Goal: Task Accomplishment & Management: Use online tool/utility

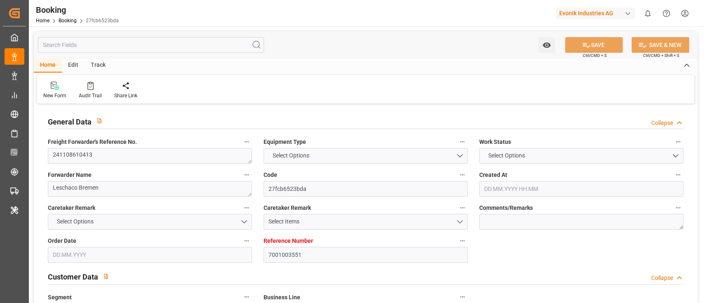
type input "7001003551"
type input "9401283"
type input "ONE"
type input "Ocean Network Express"
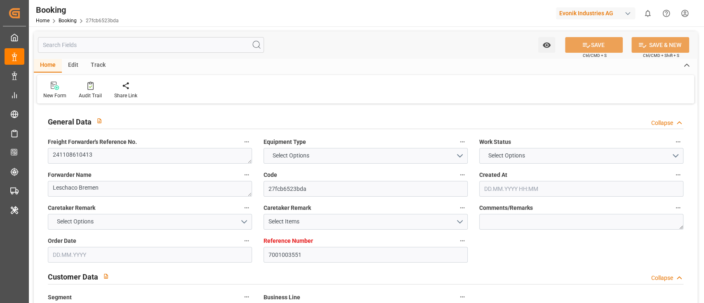
type input "NLRTM"
type input "USNYC"
type input "17"
type input "10"
type input "0"
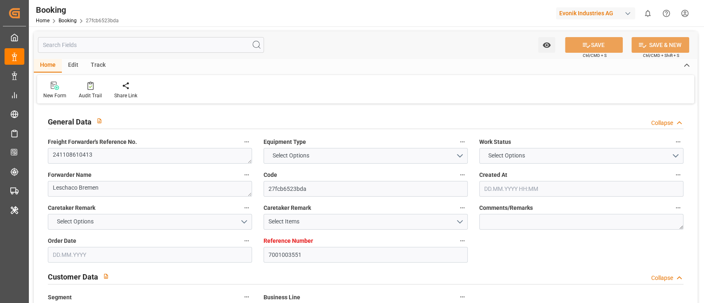
type input "-10"
type input "[DATE] 14:05"
type input "15.10.2024"
type input "04.12.2024"
type input "16.10.2024"
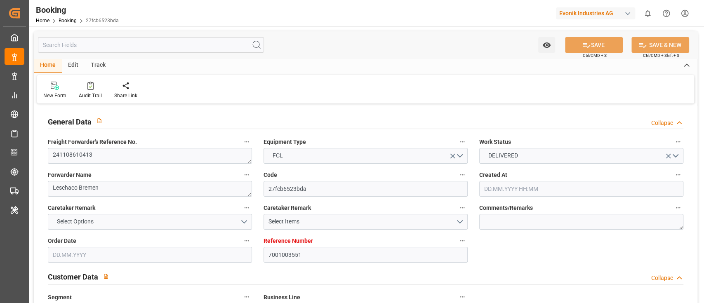
type input "16.10.2024 00:00"
type input "30.10.2024 00:00"
type input "16.10.2024"
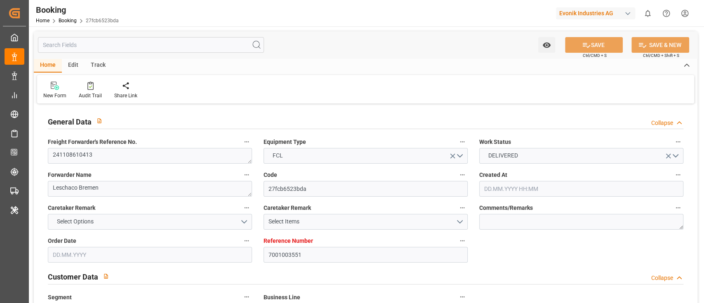
type input "08.11.2024 14:05"
type input "08.11.2024 00:00"
type input "08.11.2024"
type input "08.11.2024 14:05"
type input "04.11.2024 11:31"
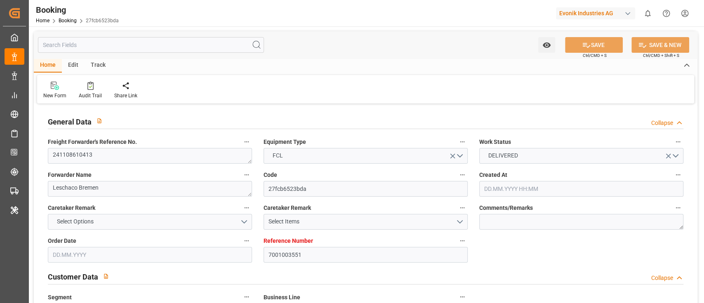
type input "25.11.2024 00:00"
type input "05.12.2024 00:00"
type input "18.11.2024"
type input "25.11.2024 00:00"
type input "26.11.2024 00:00"
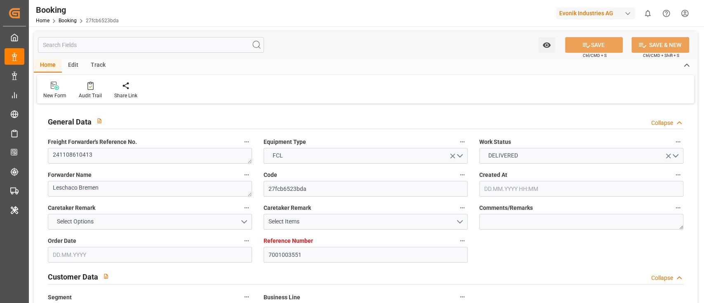
type input "26.11.2024 00:00"
type input "08.11.2024"
type input "27.11.2024 10:35"
type input "20.11.2024"
type input "08.11.2024"
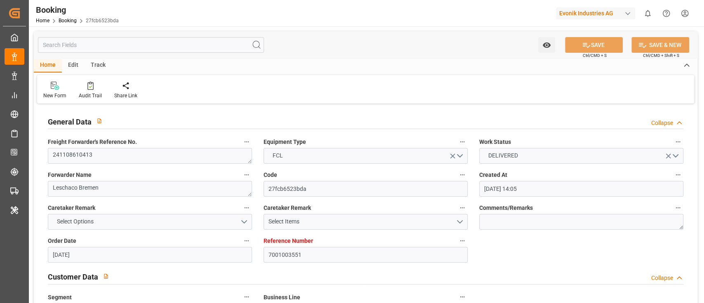
click at [590, 15] on div "Evonik Industries AG" at bounding box center [595, 13] width 79 height 12
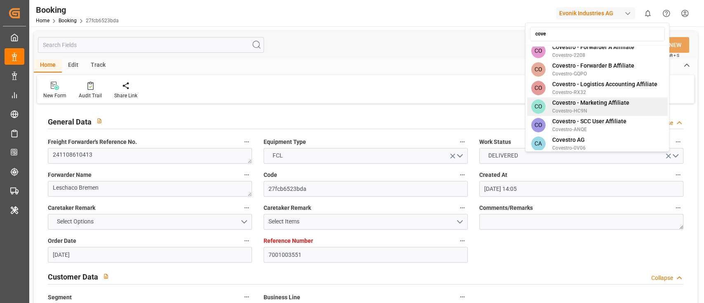
scroll to position [84, 0]
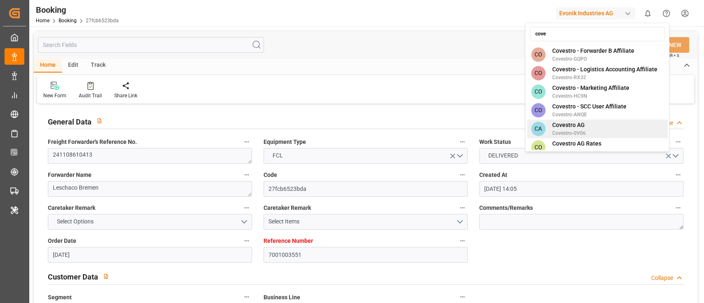
type input "cove"
click at [583, 120] on div "CA Covestro AG Covestro-0V06" at bounding box center [597, 129] width 141 height 19
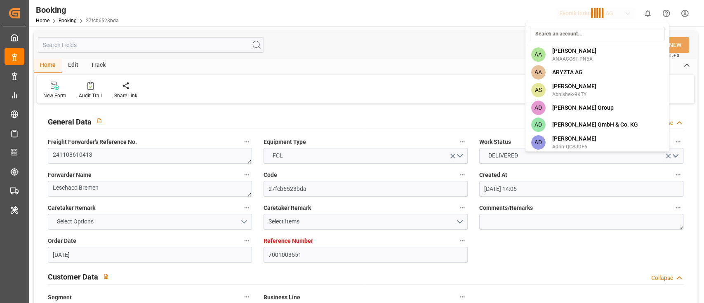
scroll to position [1292, 0]
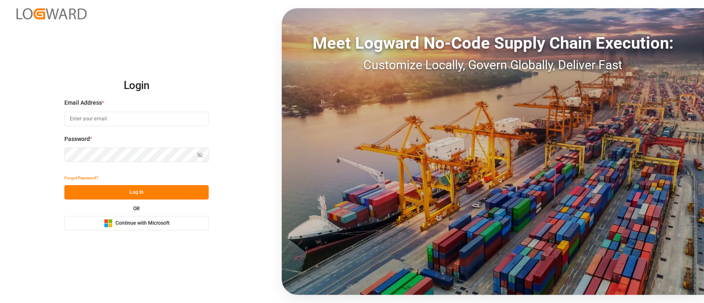
click at [178, 222] on button "Microsoft Logo Continue with Microsoft" at bounding box center [136, 223] width 144 height 14
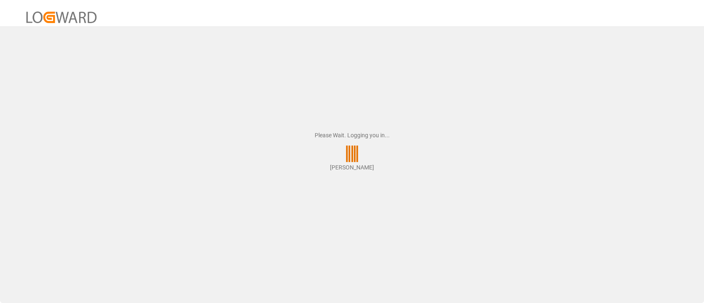
click at [178, 222] on div "Please Wait. Logging you in... [PERSON_NAME]" at bounding box center [352, 151] width 704 height 303
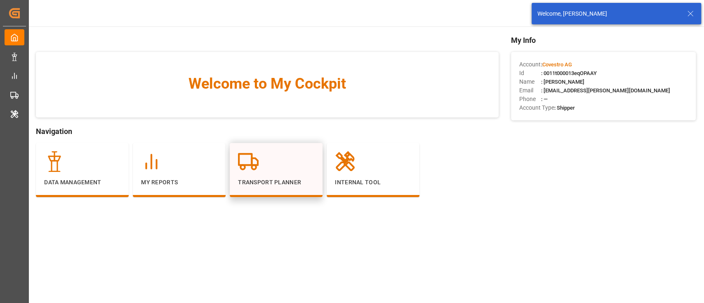
drag, startPoint x: 283, startPoint y: 141, endPoint x: 274, endPoint y: 149, distance: 11.4
click at [274, 149] on div "Welcome to My Cockpit Navigation Data Management My Reports Transport Planner I…" at bounding box center [267, 128] width 462 height 187
click at [274, 149] on div "Transport Planner" at bounding box center [276, 170] width 93 height 54
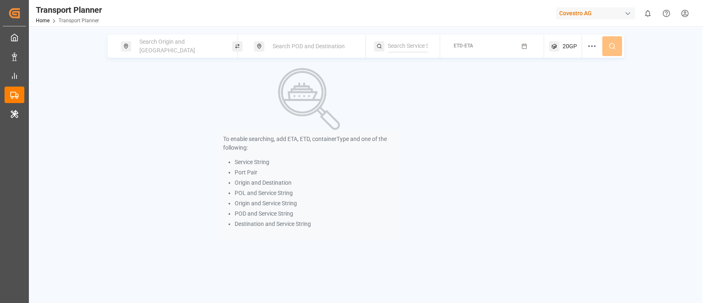
click at [179, 37] on div "Search Origin and [GEOGRAPHIC_DATA]" at bounding box center [176, 46] width 111 height 23
click at [158, 51] on div "Search Origin and [GEOGRAPHIC_DATA]" at bounding box center [178, 46] width 89 height 24
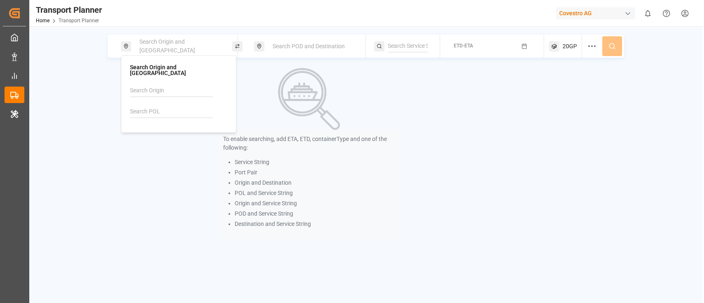
click at [143, 106] on input at bounding box center [171, 112] width 83 height 12
paste input "DEHAM"
type input "DEHAM"
click at [163, 131] on b "DEHAM" at bounding box center [161, 134] width 20 height 7
click at [283, 37] on div "Search POD and Destination" at bounding box center [309, 46] width 111 height 23
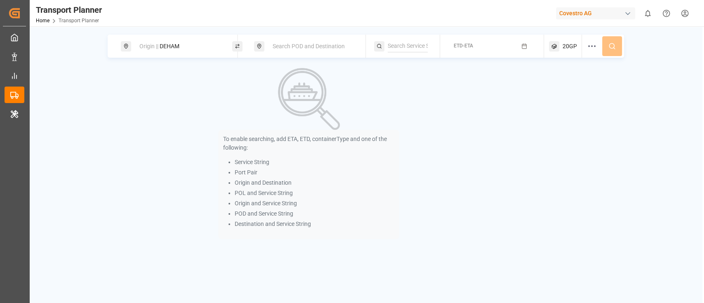
click at [283, 40] on div "Search POD and Destination" at bounding box center [312, 46] width 89 height 15
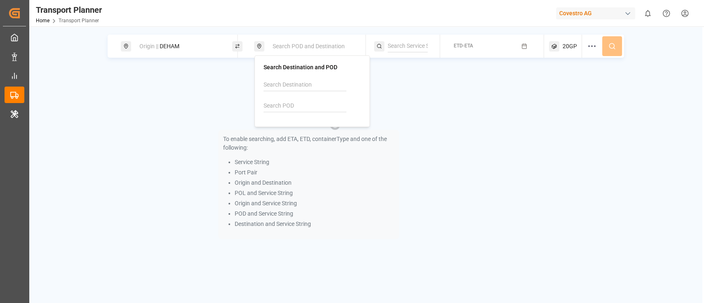
click at [287, 106] on input at bounding box center [305, 106] width 83 height 12
paste input "TWTXG"
type input "TWTXG"
click at [286, 130] on b "TWTXG" at bounding box center [295, 128] width 20 height 7
click at [389, 45] on input at bounding box center [408, 46] width 40 height 12
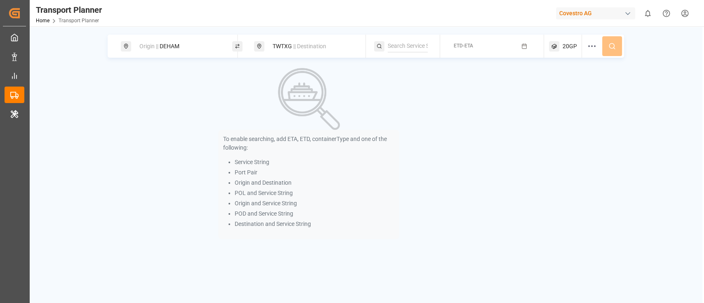
paste input "CEM"
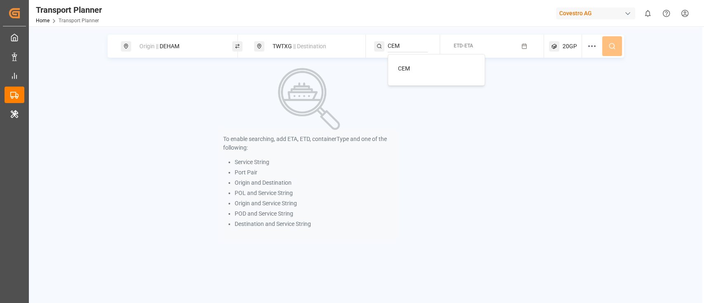
type input "CEM"
click at [408, 65] on span "CEM" at bounding box center [404, 68] width 12 height 7
click at [504, 47] on button "ETD-ETA" at bounding box center [492, 46] width 94 height 16
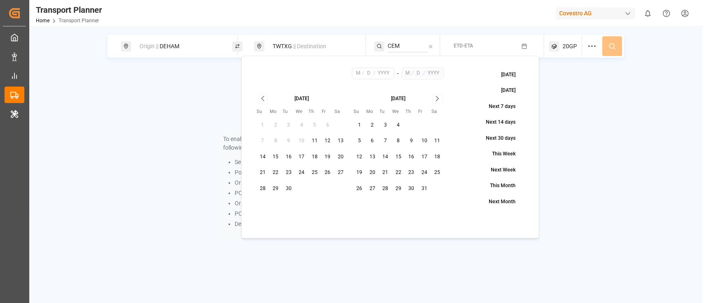
click at [318, 144] on button "11" at bounding box center [314, 140] width 13 height 13
type input "9"
type input "11"
type input "2025"
click at [438, 96] on icon "Go to next month" at bounding box center [437, 99] width 9 height 10
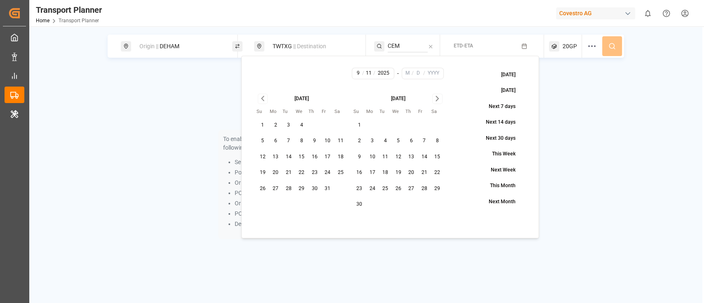
click at [438, 96] on icon "Go to next month" at bounding box center [437, 99] width 9 height 10
click at [263, 205] on button "30" at bounding box center [262, 204] width 13 height 13
type input "11"
type input "30"
type input "2025"
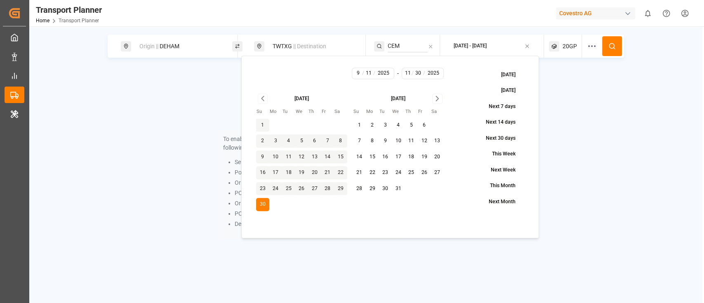
click at [617, 47] on button at bounding box center [612, 46] width 20 height 20
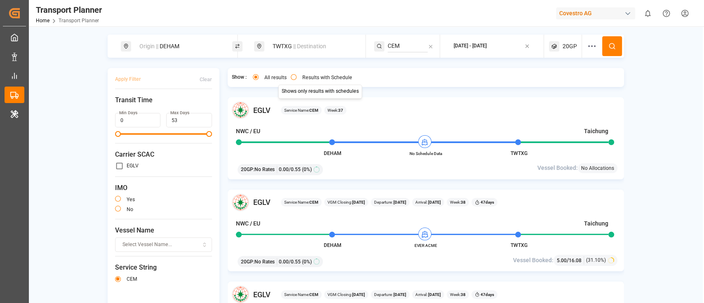
click at [291, 77] on button "Results with Schedule" at bounding box center [294, 77] width 6 height 6
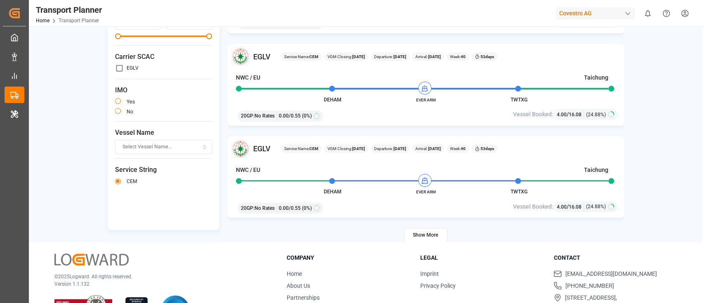
scroll to position [120, 0]
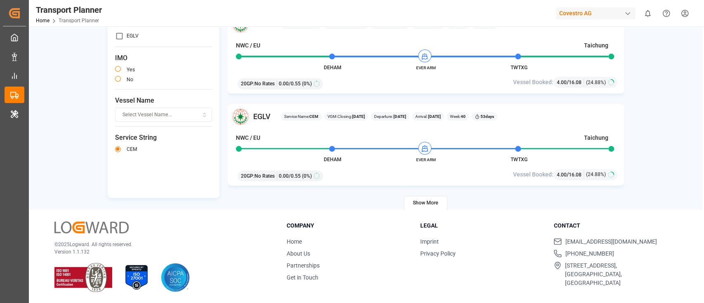
type button "only"
click at [422, 203] on button "Show More" at bounding box center [426, 203] width 44 height 14
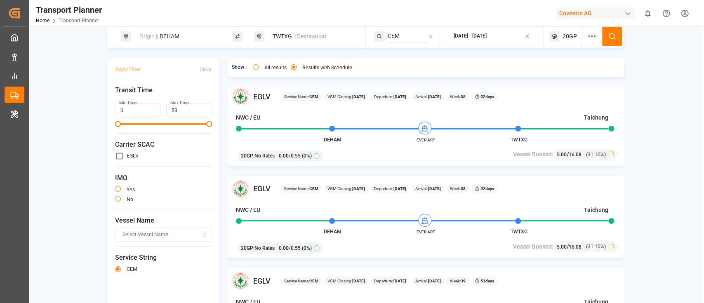
scroll to position [0, 0]
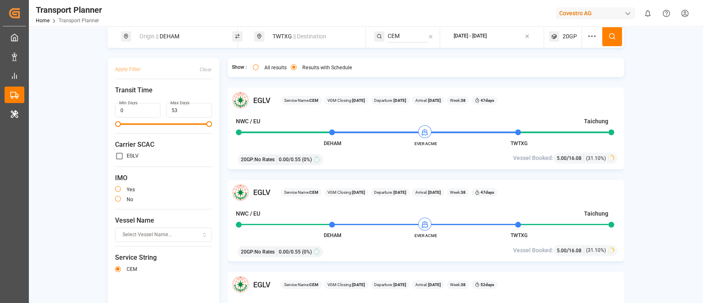
click at [611, 40] on button at bounding box center [612, 36] width 20 height 20
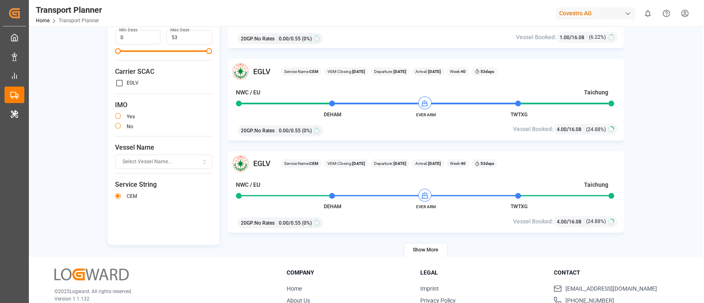
scroll to position [118, 0]
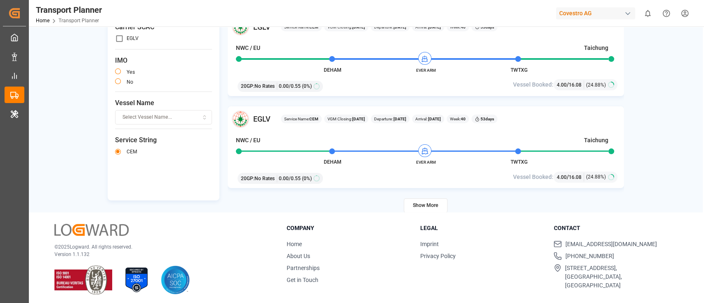
click at [431, 206] on button "Show More" at bounding box center [426, 205] width 44 height 14
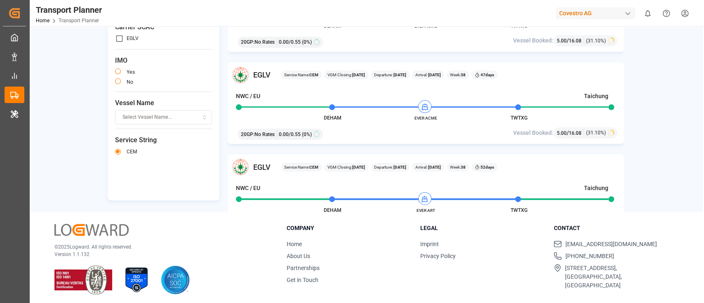
scroll to position [0, 0]
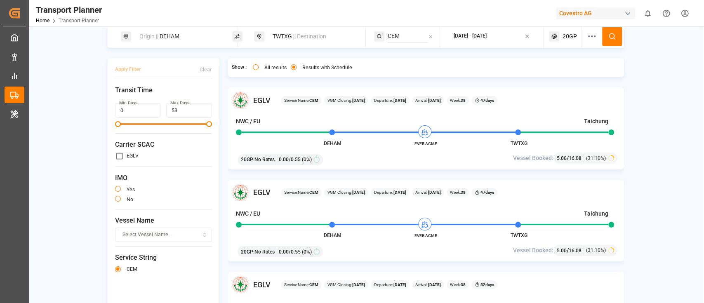
click at [487, 38] on div "[DATE] - [DATE]" at bounding box center [470, 36] width 33 height 7
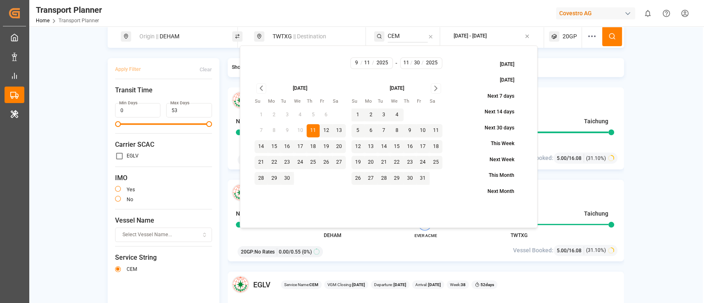
click at [435, 89] on icon "Go to next month" at bounding box center [435, 88] width 9 height 10
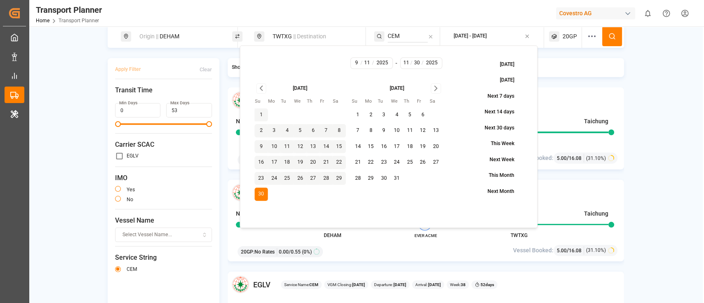
click at [401, 176] on button "31" at bounding box center [396, 178] width 13 height 13
type input "12"
type input "31"
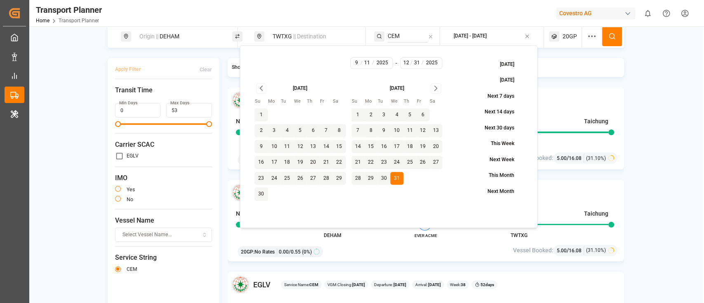
click at [611, 40] on button at bounding box center [612, 36] width 20 height 20
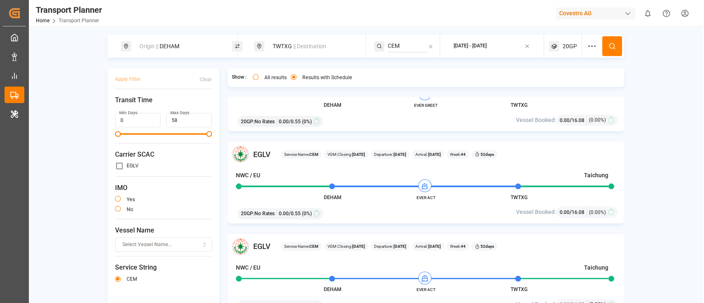
click at [184, 44] on div "Origin || DEHAM" at bounding box center [178, 46] width 89 height 15
click at [172, 110] on input "DEHAM" at bounding box center [170, 112] width 83 height 12
paste input "NLRT"
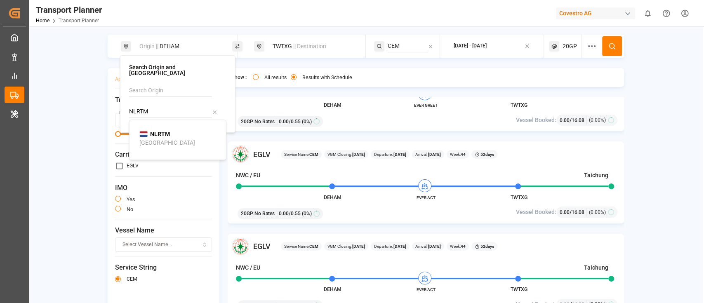
type input "NLRTM"
click at [166, 131] on b "NLRTM" at bounding box center [160, 134] width 20 height 7
click at [604, 42] on button at bounding box center [612, 46] width 20 height 20
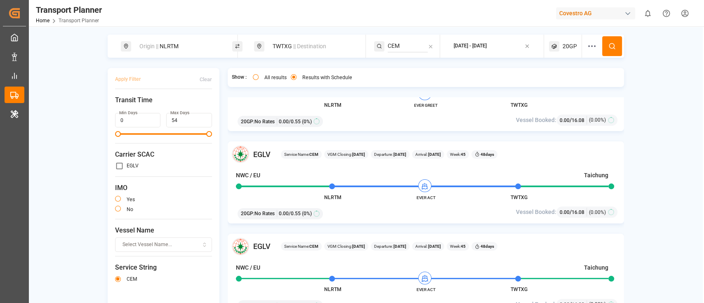
scroll to position [10, 0]
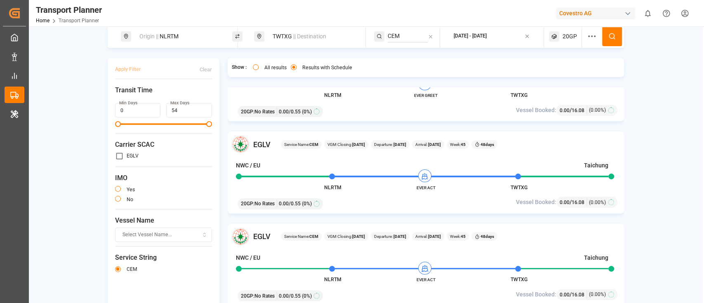
click at [202, 33] on div "Origin || NLRTM" at bounding box center [178, 36] width 89 height 15
click at [176, 98] on input "NLRTM" at bounding box center [170, 101] width 83 height 12
paste input "DEHA"
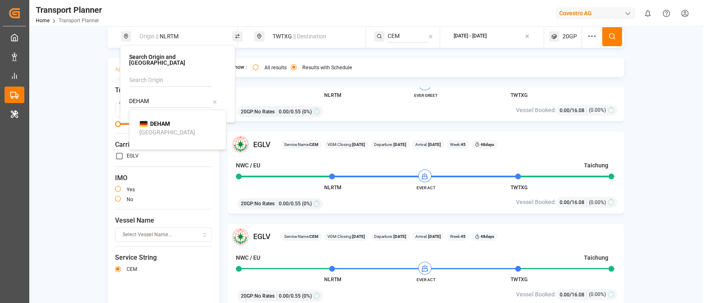
type input "DEHAM"
click at [161, 116] on li "DEHAM [GEOGRAPHIC_DATA]" at bounding box center [179, 128] width 93 height 24
click at [161, 120] on b "DEHAM" at bounding box center [160, 123] width 20 height 7
click at [300, 40] on div "TWTXG || Destination" at bounding box center [312, 36] width 89 height 15
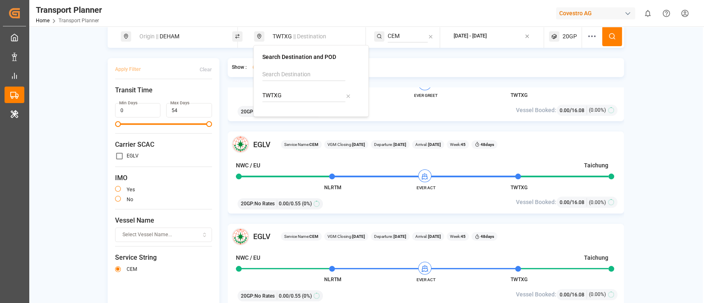
click at [294, 97] on input "TWTXG" at bounding box center [303, 96] width 83 height 12
paste input "JPNGO"
type input "JPNGO"
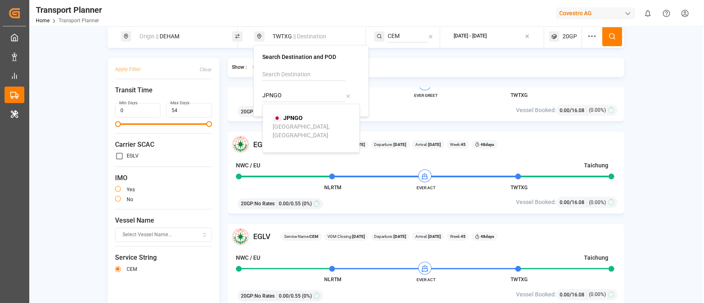
click at [286, 112] on li "JPNGO Nagoya, [GEOGRAPHIC_DATA]" at bounding box center [312, 127] width 93 height 33
click at [288, 113] on li "JPNGO Nagoya, [GEOGRAPHIC_DATA]" at bounding box center [312, 127] width 93 height 33
click at [288, 111] on li "JPNGO Nagoya, [GEOGRAPHIC_DATA]" at bounding box center [312, 127] width 93 height 33
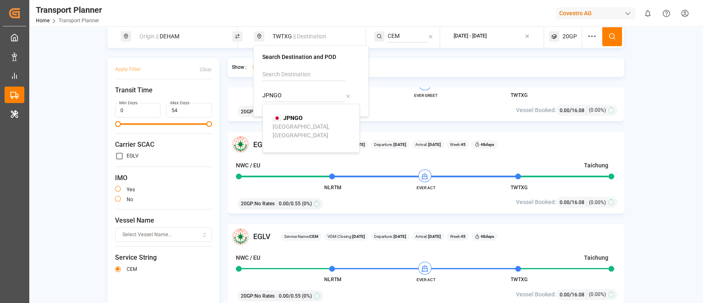
click at [293, 118] on b "JPNGO" at bounding box center [292, 118] width 19 height 7
click at [293, 118] on div "EGLV Service Name: CEM VGM Closing: [DATE] Departure: [DATE] Arrival: [DATE] We…" at bounding box center [426, 81] width 396 height 82
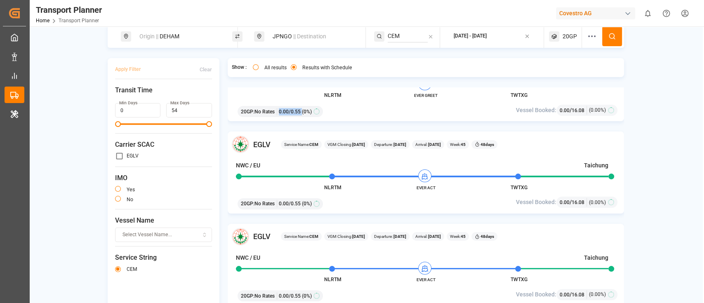
click at [293, 118] on div "EGLV Service Name: CEM VGM Closing: [DATE] Departure: [DATE] Arrival: [DATE] We…" at bounding box center [426, 81] width 396 height 82
click at [403, 31] on input "CEM" at bounding box center [408, 36] width 40 height 12
paste input "S"
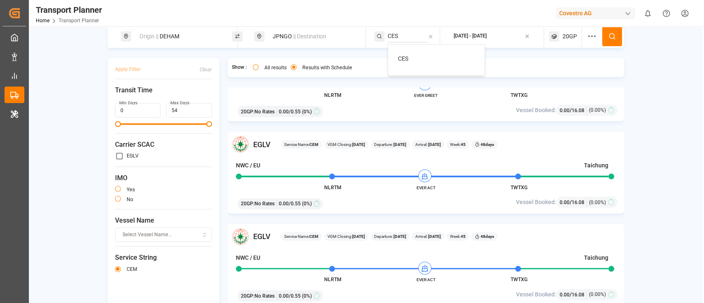
type input "CES"
click at [415, 60] on div "CES" at bounding box center [438, 58] width 80 height 9
click at [603, 35] on button at bounding box center [612, 36] width 20 height 20
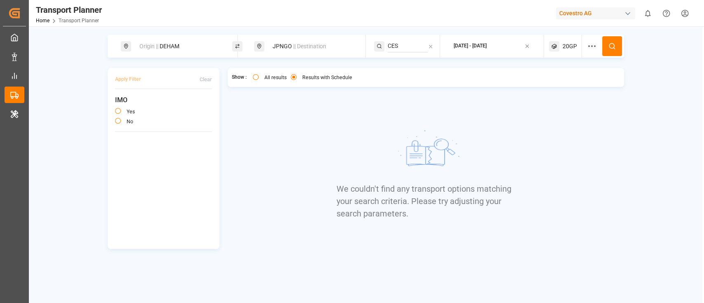
click at [555, 40] on div "20GP" at bounding box center [565, 46] width 33 height 23
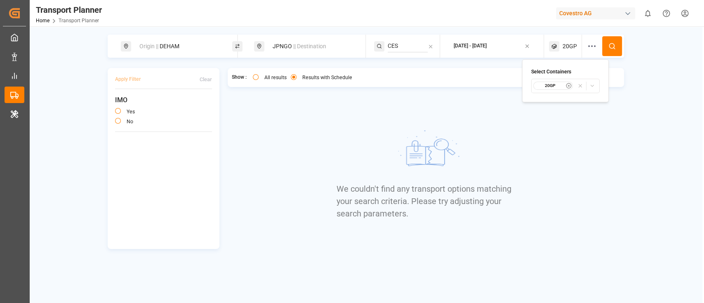
click at [562, 84] on small "20GP" at bounding box center [550, 86] width 29 height 6
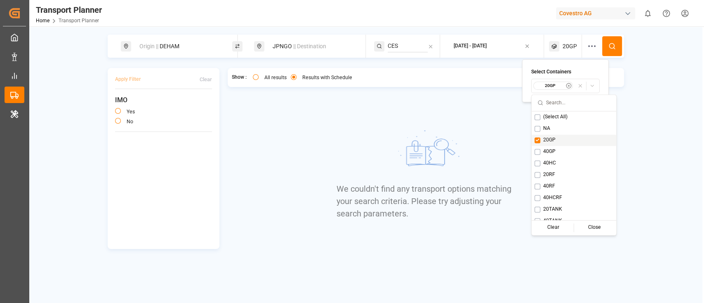
click at [535, 141] on button "Suggestions" at bounding box center [538, 140] width 6 height 6
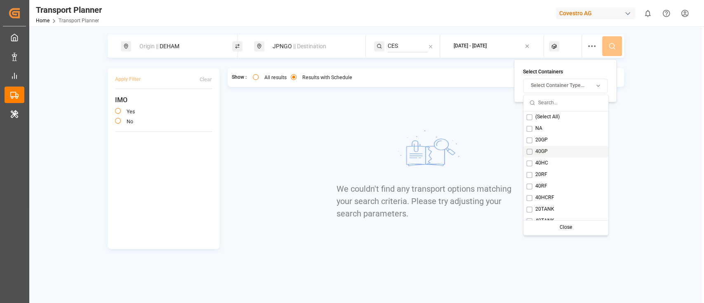
click at [527, 153] on button "Suggestions" at bounding box center [529, 152] width 6 height 6
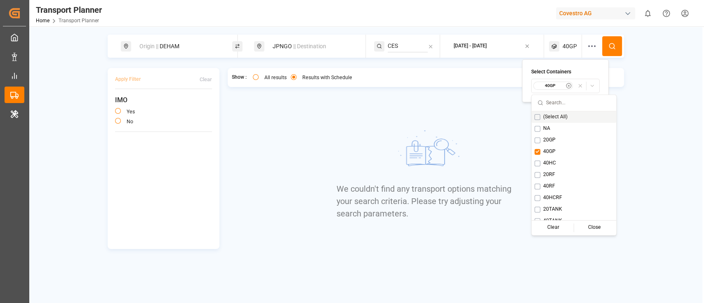
click at [615, 40] on button at bounding box center [612, 46] width 20 height 20
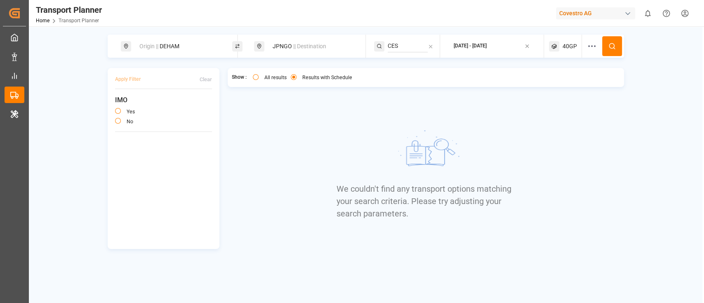
click at [565, 45] on span "40GP" at bounding box center [570, 46] width 14 height 9
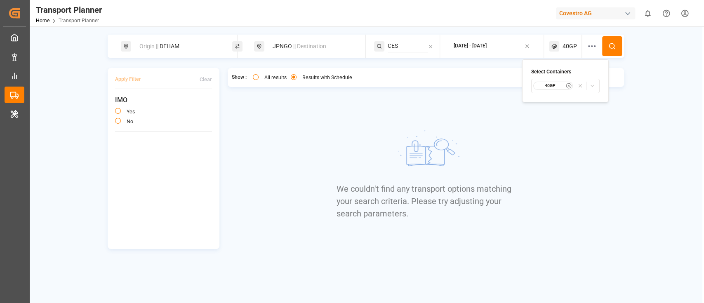
click at [555, 92] on button "40GP" at bounding box center [565, 86] width 68 height 14
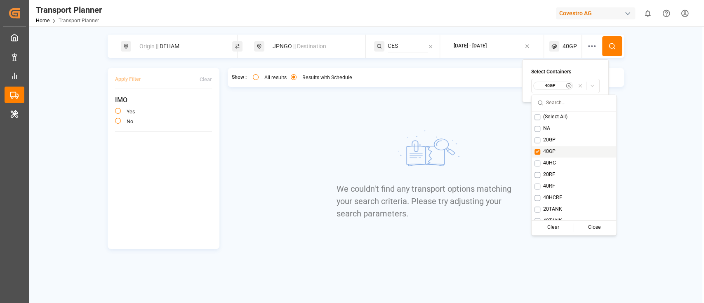
click at [538, 152] on button "Suggestions" at bounding box center [538, 152] width 6 height 6
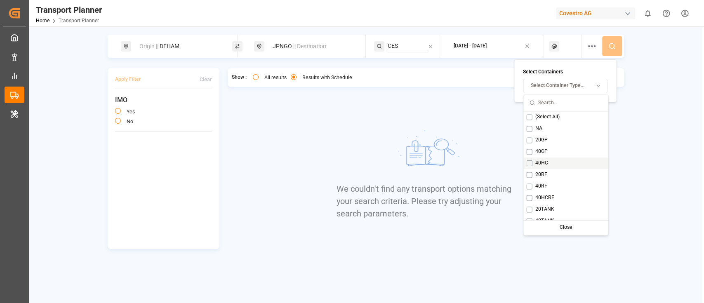
click at [529, 166] on button "Suggestions" at bounding box center [529, 163] width 6 height 6
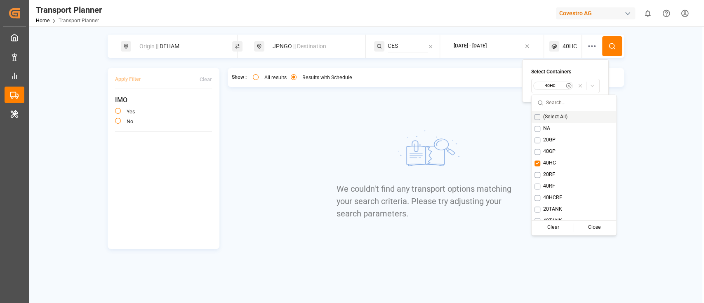
click at [610, 41] on button at bounding box center [612, 46] width 20 height 20
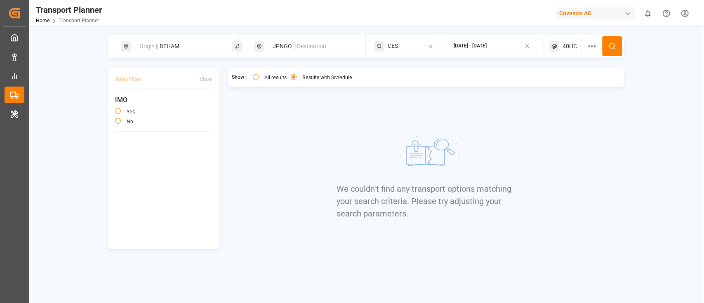
click at [566, 50] on span "40HC" at bounding box center [570, 46] width 14 height 9
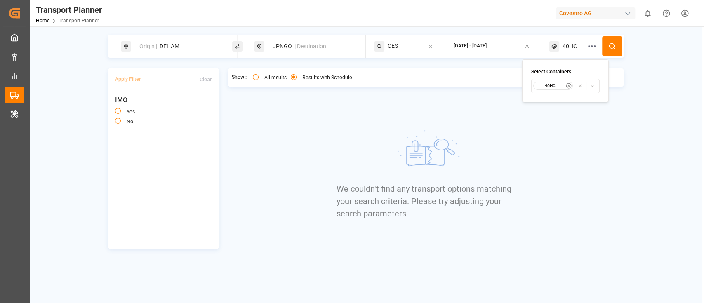
click at [554, 88] on small "40HC" at bounding box center [550, 86] width 29 height 6
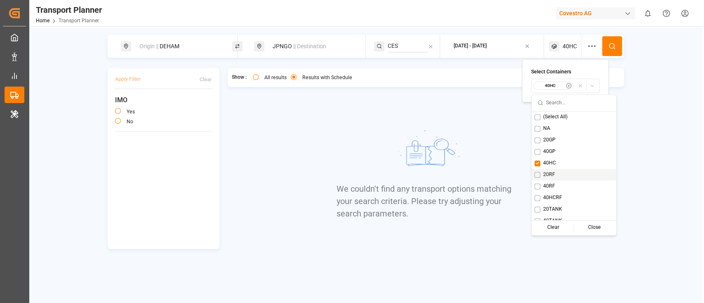
click at [538, 172] on button "Suggestions" at bounding box center [538, 175] width 6 height 6
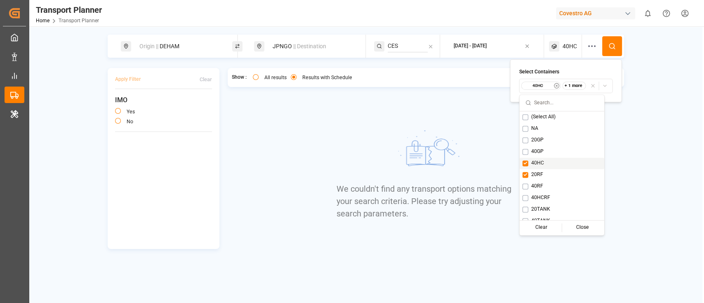
click at [521, 163] on div "40HC" at bounding box center [562, 164] width 85 height 12
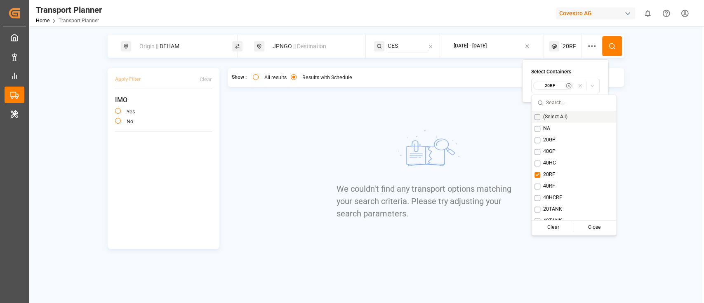
click at [602, 40] on button at bounding box center [612, 46] width 20 height 20
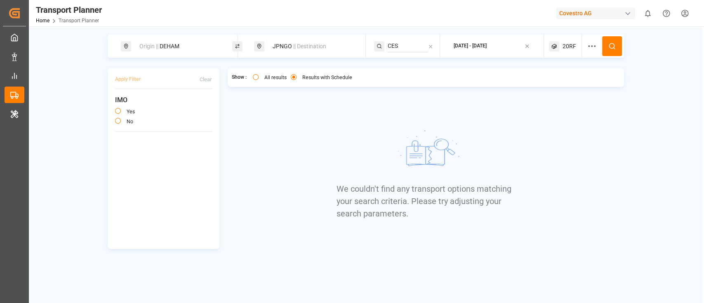
click at [568, 52] on div "20RF" at bounding box center [565, 46] width 33 height 23
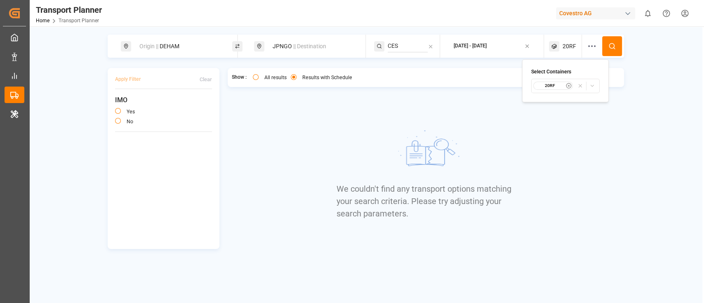
click at [556, 85] on small "20RF" at bounding box center [550, 86] width 29 height 6
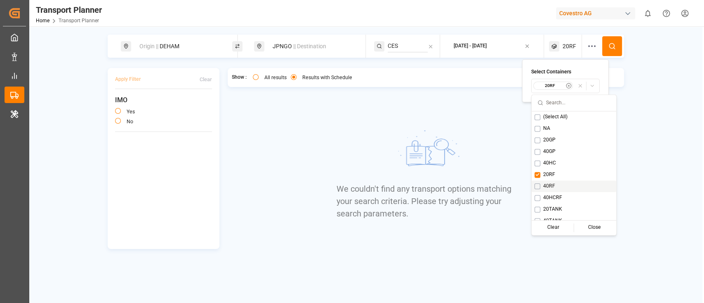
click at [536, 187] on button "Suggestions" at bounding box center [538, 187] width 6 height 6
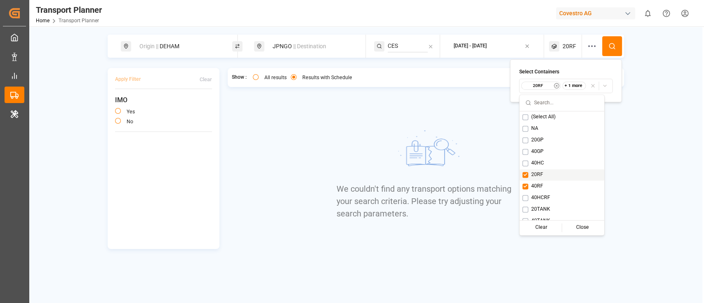
click at [524, 176] on button "Suggestions" at bounding box center [526, 175] width 6 height 6
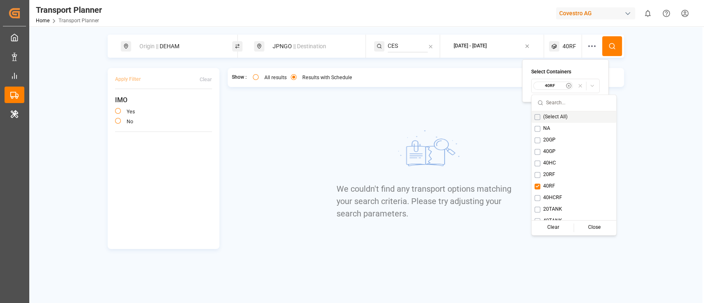
click at [610, 38] on button at bounding box center [612, 46] width 20 height 20
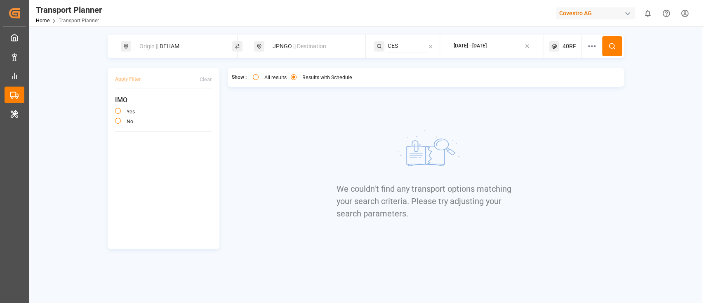
click at [560, 52] on div "40RF" at bounding box center [565, 46] width 33 height 23
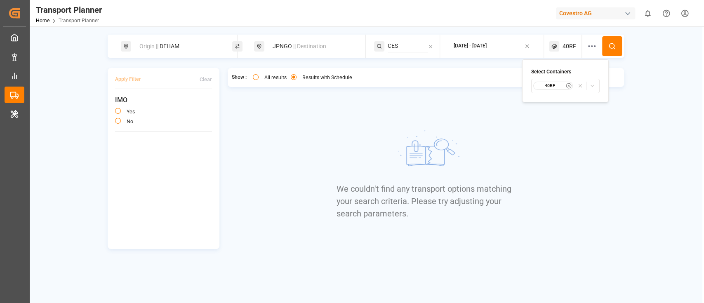
click at [553, 81] on button "40RF" at bounding box center [565, 86] width 68 height 14
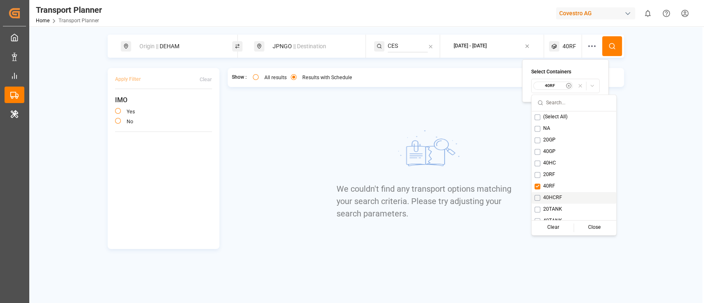
click at [538, 201] on div "40HCRF" at bounding box center [574, 198] width 85 height 12
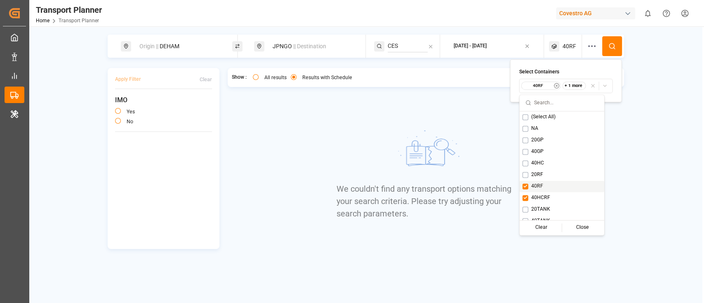
click at [524, 186] on button "Suggestions" at bounding box center [526, 187] width 6 height 6
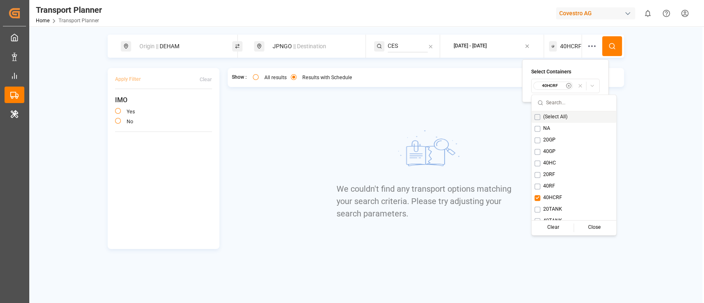
click at [613, 38] on button at bounding box center [612, 46] width 20 height 20
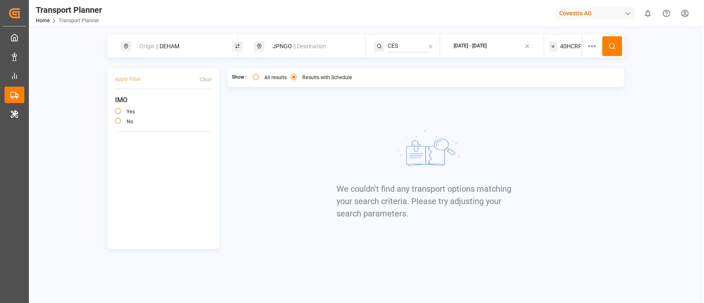
drag, startPoint x: 613, startPoint y: 38, endPoint x: 577, endPoint y: 48, distance: 37.2
click at [577, 48] on div "Origin || DEHAM JPNGO || Destination CES [DATE] - [DATE] 40HCRF" at bounding box center [366, 46] width 516 height 23
click at [577, 48] on span "40HCRF" at bounding box center [570, 46] width 21 height 9
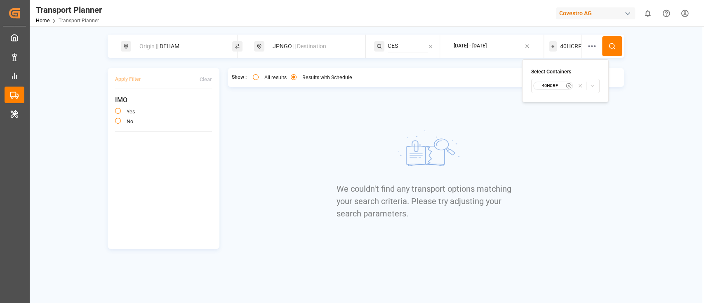
click at [546, 82] on div "40HCRF" at bounding box center [553, 86] width 40 height 8
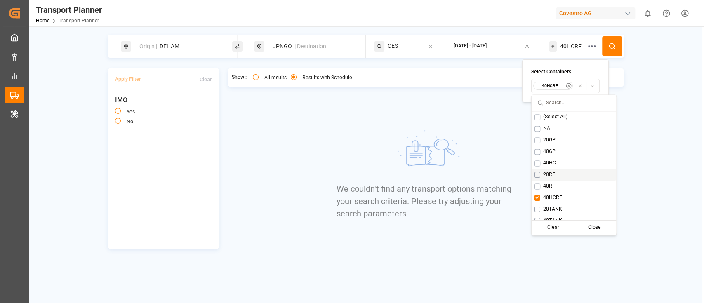
scroll to position [7, 0]
click at [534, 202] on div "20TANK" at bounding box center [574, 203] width 85 height 12
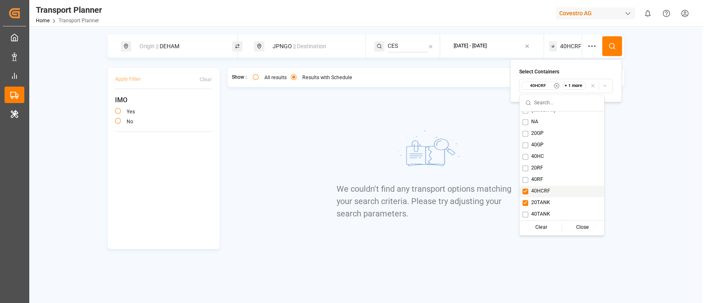
click at [527, 190] on button "Suggestions" at bounding box center [526, 192] width 6 height 6
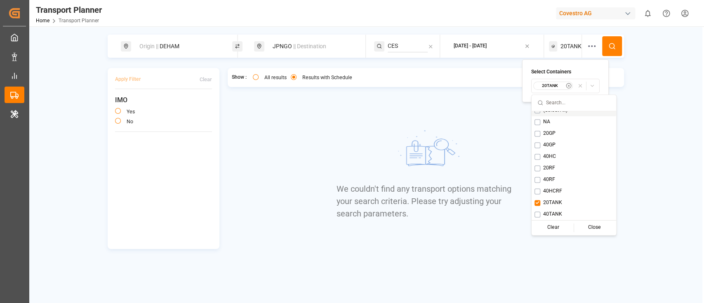
click at [604, 43] on button at bounding box center [612, 46] width 20 height 20
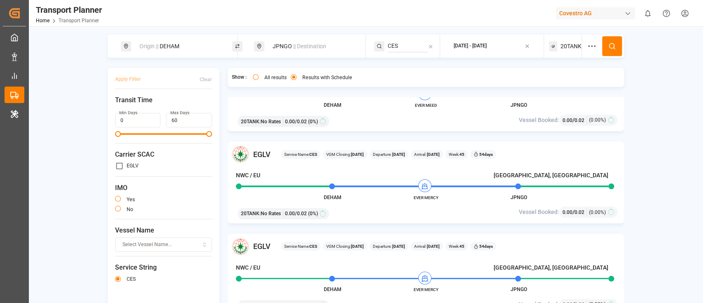
scroll to position [10, 0]
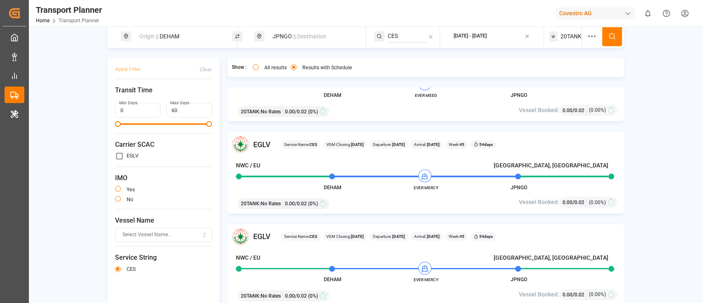
click at [594, 11] on div "Covestro AG" at bounding box center [595, 13] width 79 height 12
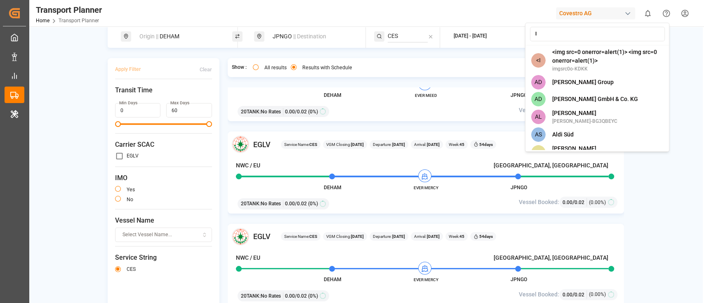
type input "la"
